Goal: Information Seeking & Learning: Find specific fact

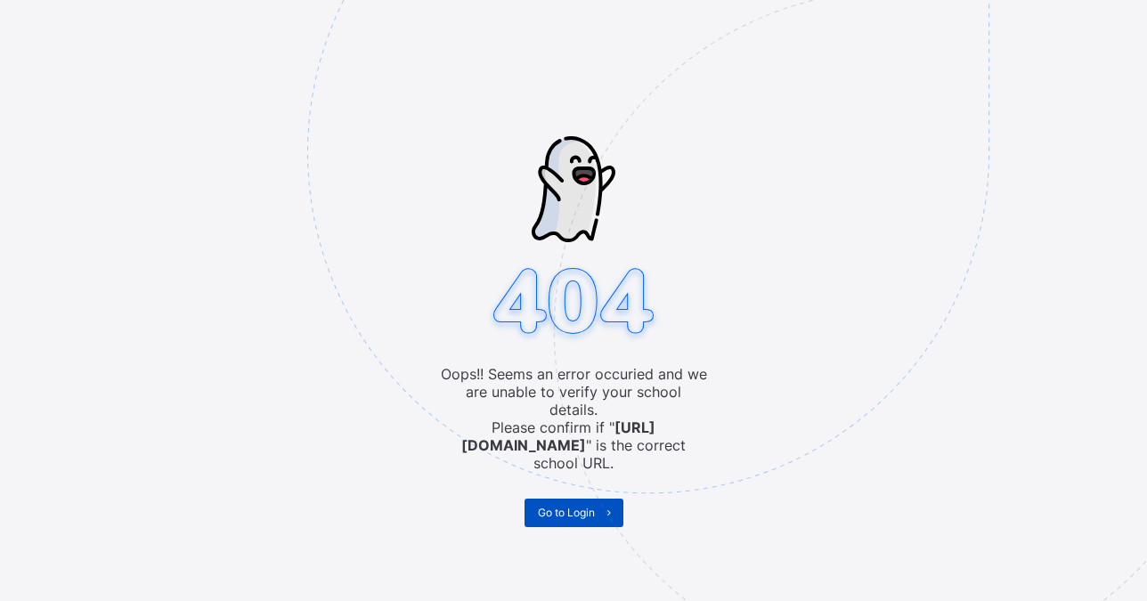
click at [565, 506] on span "Go to Login" at bounding box center [566, 512] width 57 height 13
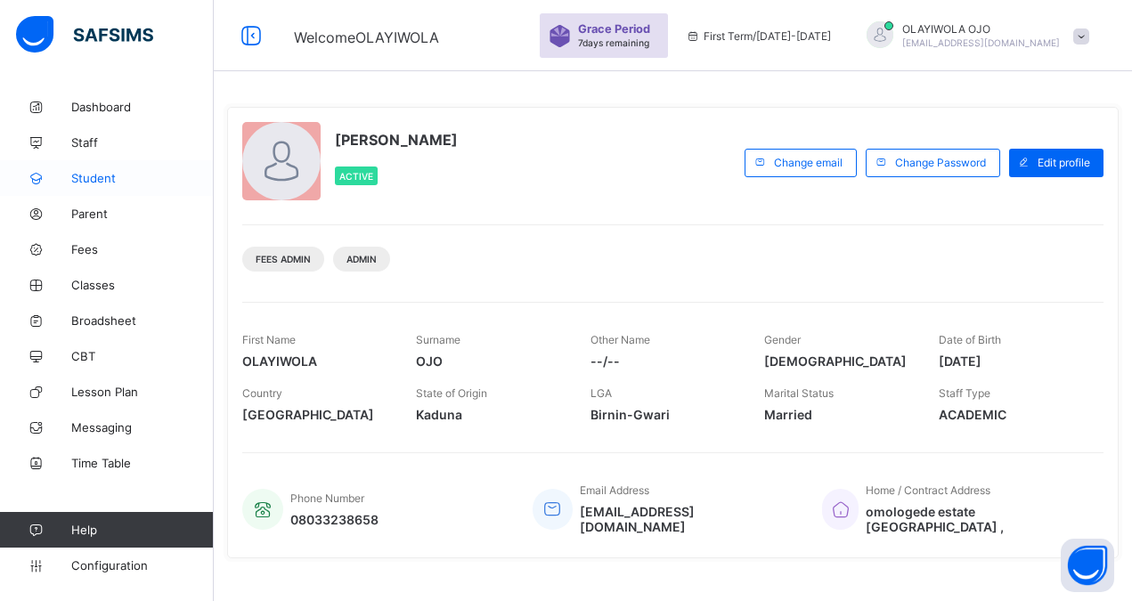
click at [97, 171] on span "Student" at bounding box center [142, 178] width 142 height 14
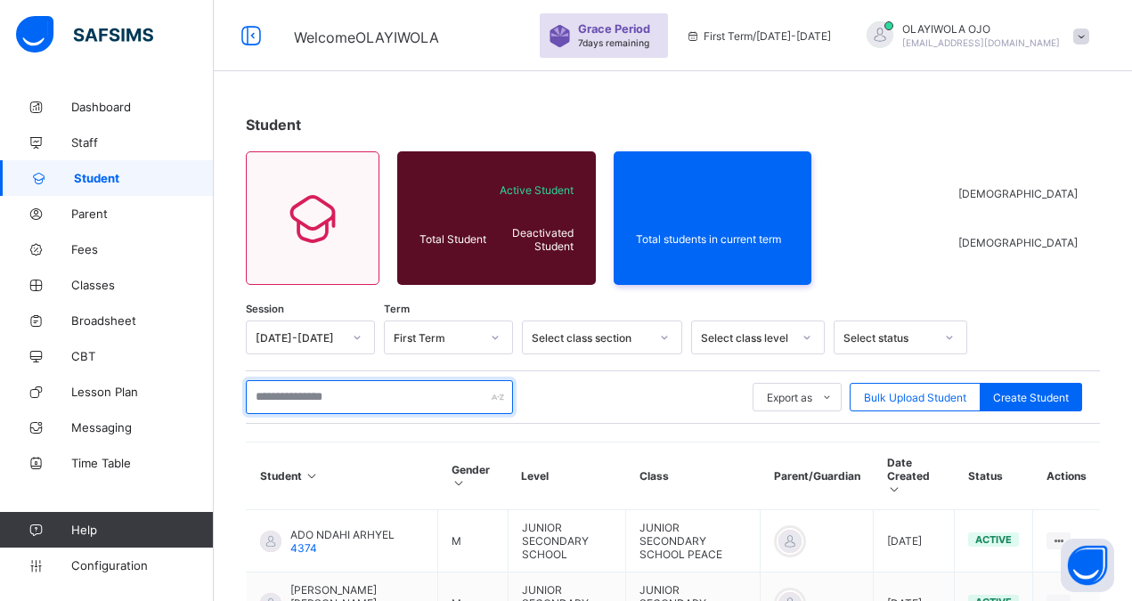
click at [294, 399] on input "text" at bounding box center [379, 397] width 267 height 34
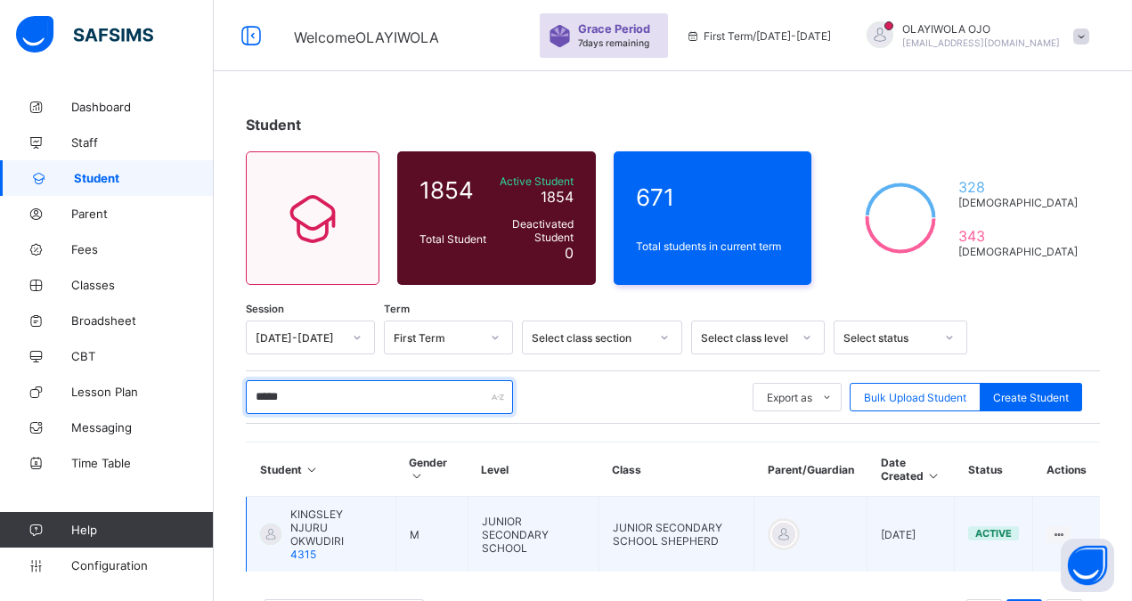
type input "*****"
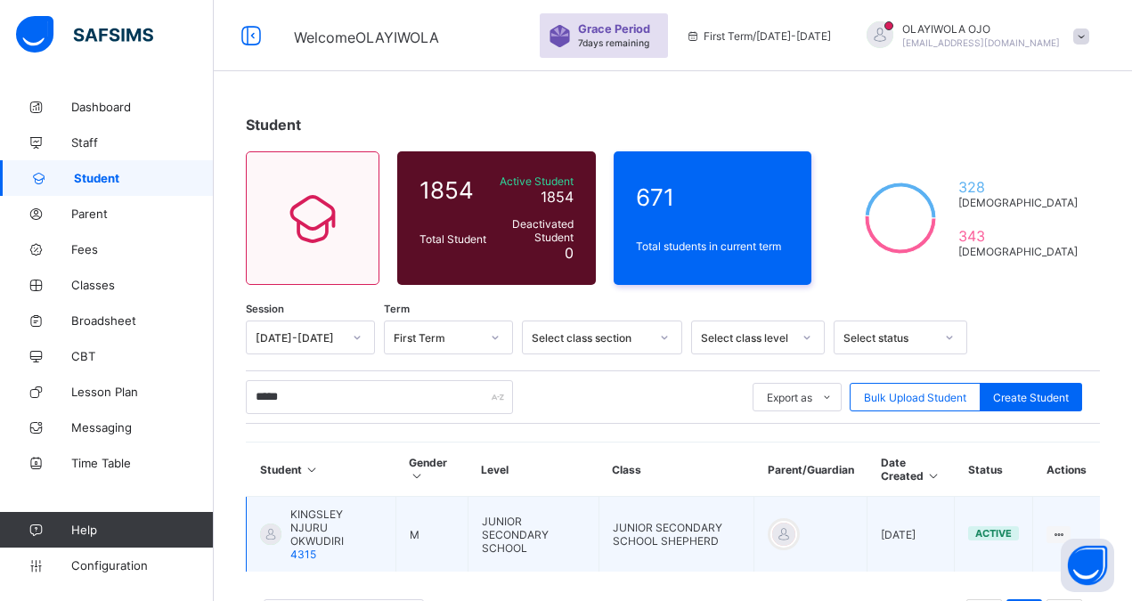
click at [359, 516] on span "KINGSLEY NJURU OKWUDIRI" at bounding box center [336, 527] width 92 height 40
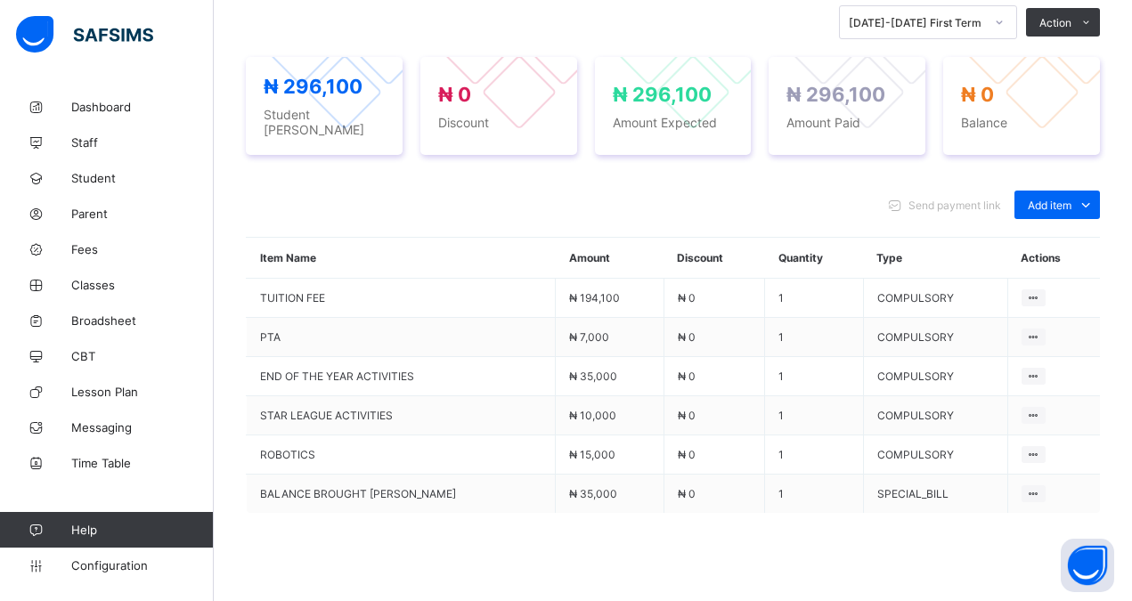
scroll to position [681, 0]
